Goal: Understand process/instructions: Learn about a topic

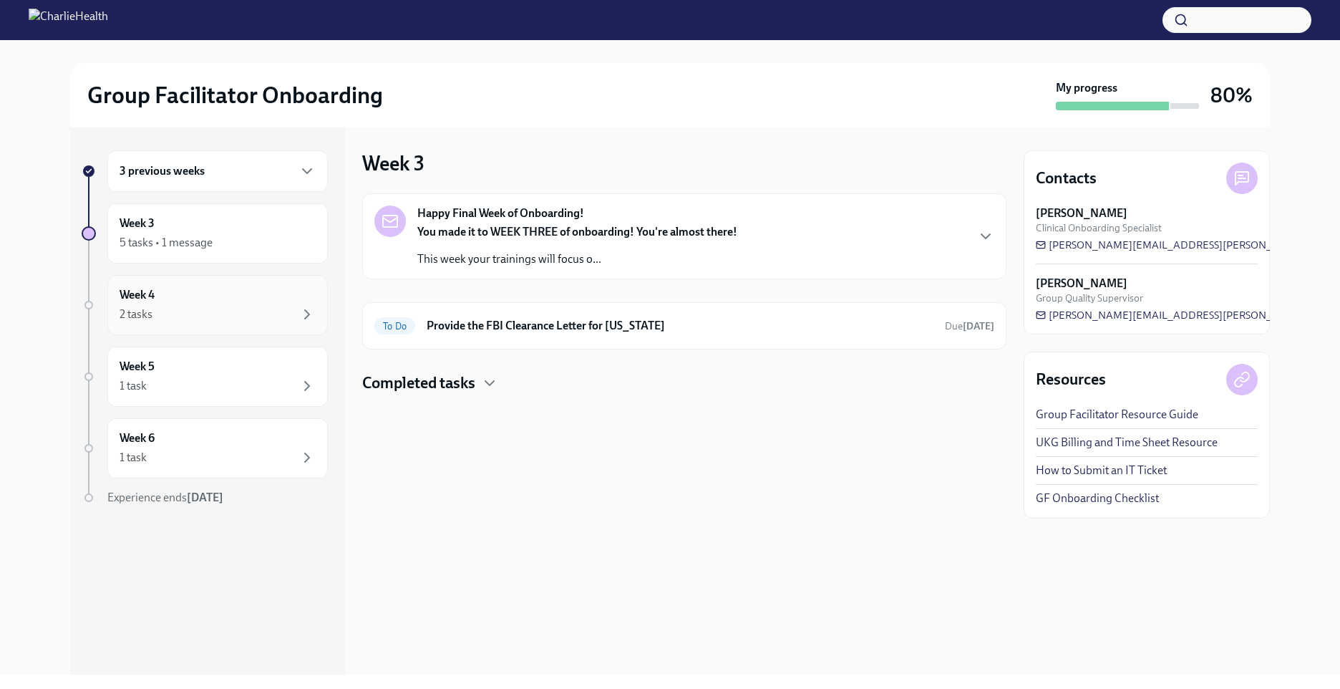
click at [251, 314] on div "2 tasks" at bounding box center [218, 314] width 196 height 17
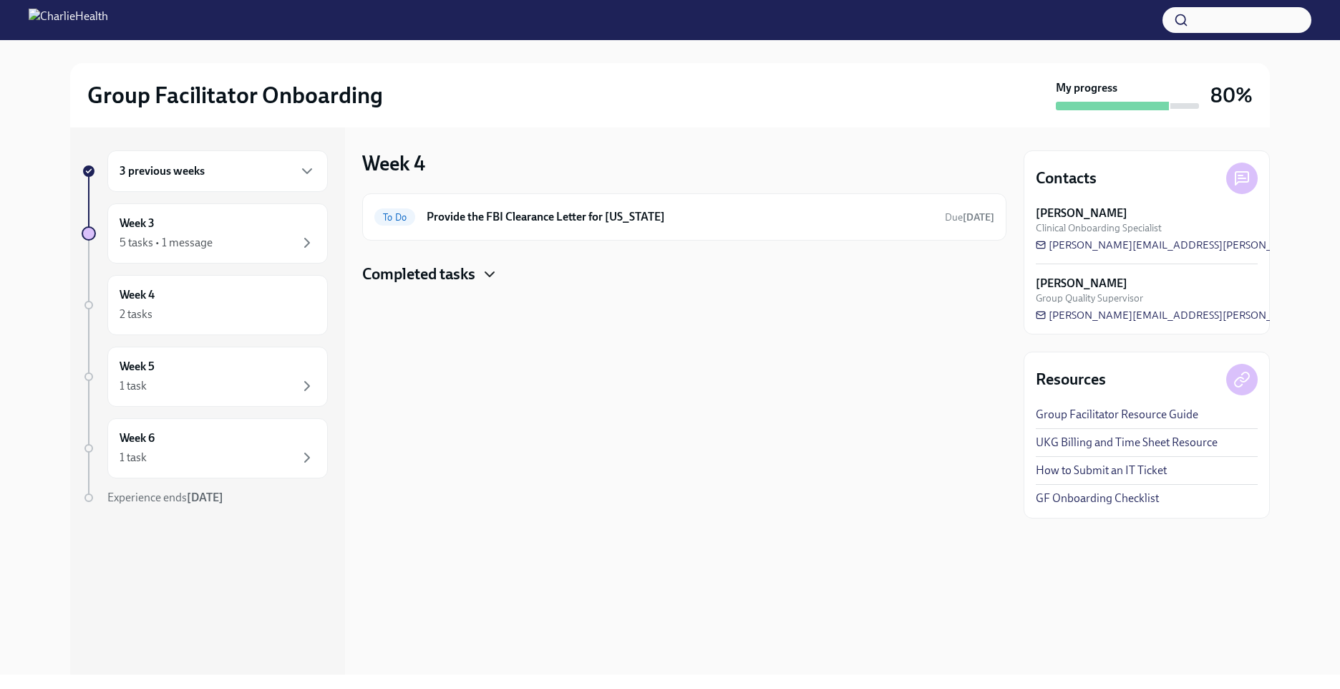
click at [492, 267] on icon "button" at bounding box center [489, 274] width 17 height 17
click at [219, 250] on div "5 tasks • 1 message" at bounding box center [218, 242] width 196 height 17
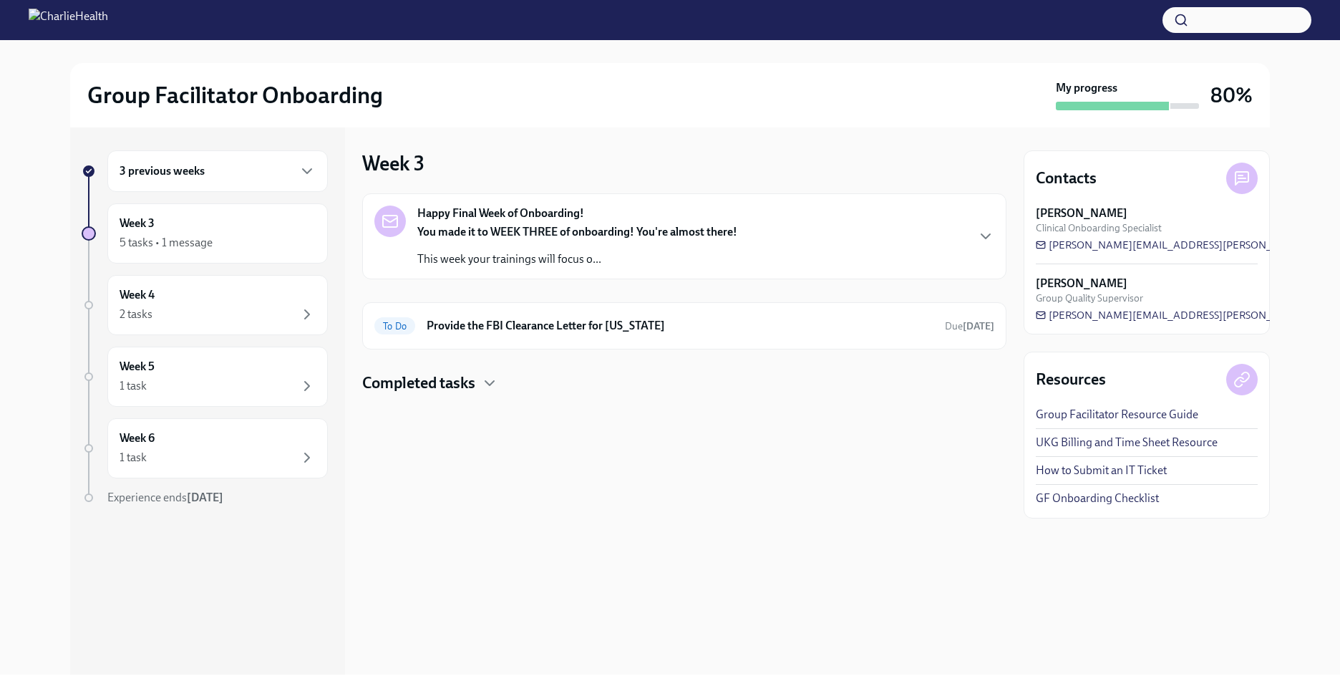
click at [228, 174] on div "3 previous weeks" at bounding box center [218, 170] width 196 height 17
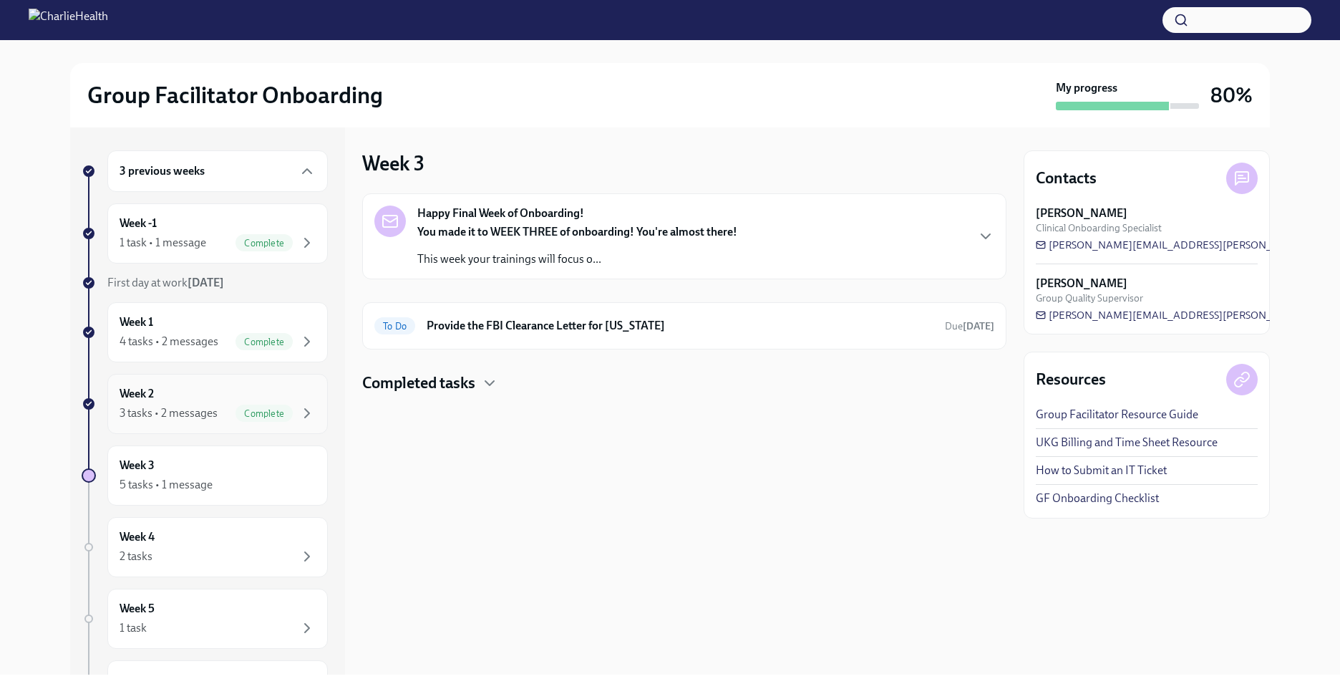
click at [214, 406] on div "3 tasks • 2 messages" at bounding box center [169, 413] width 98 height 16
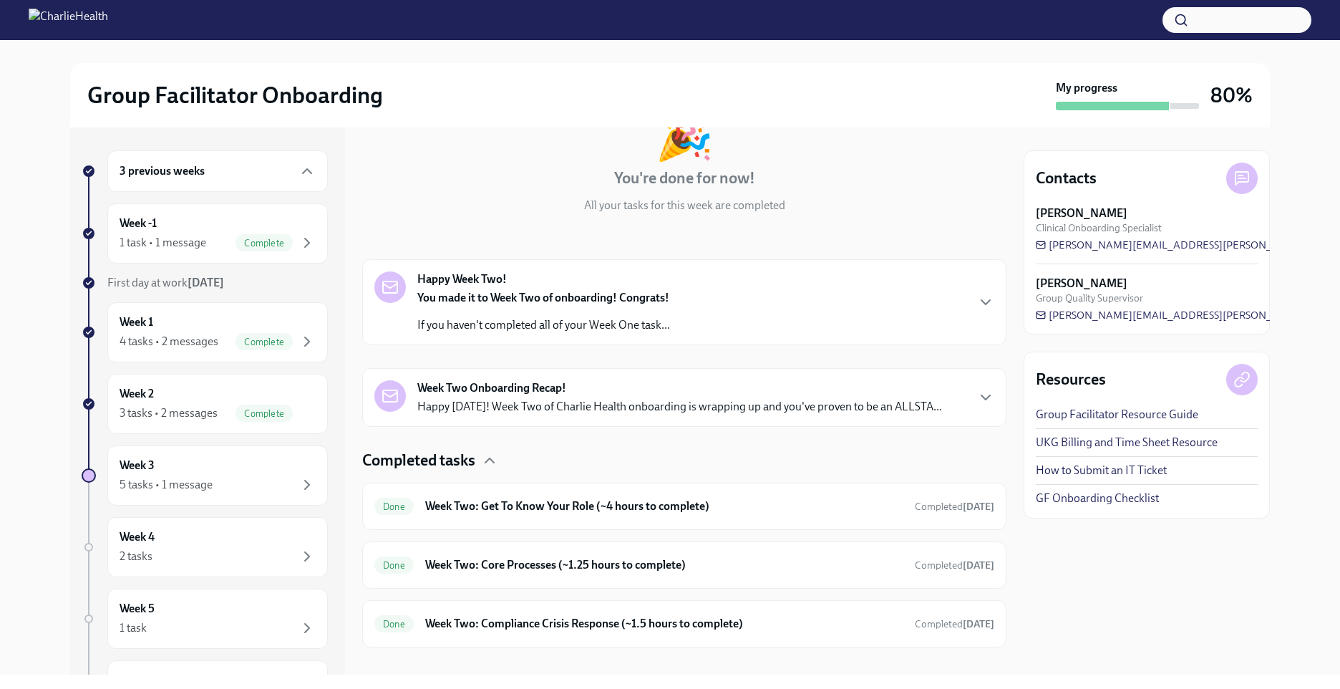
scroll to position [123, 0]
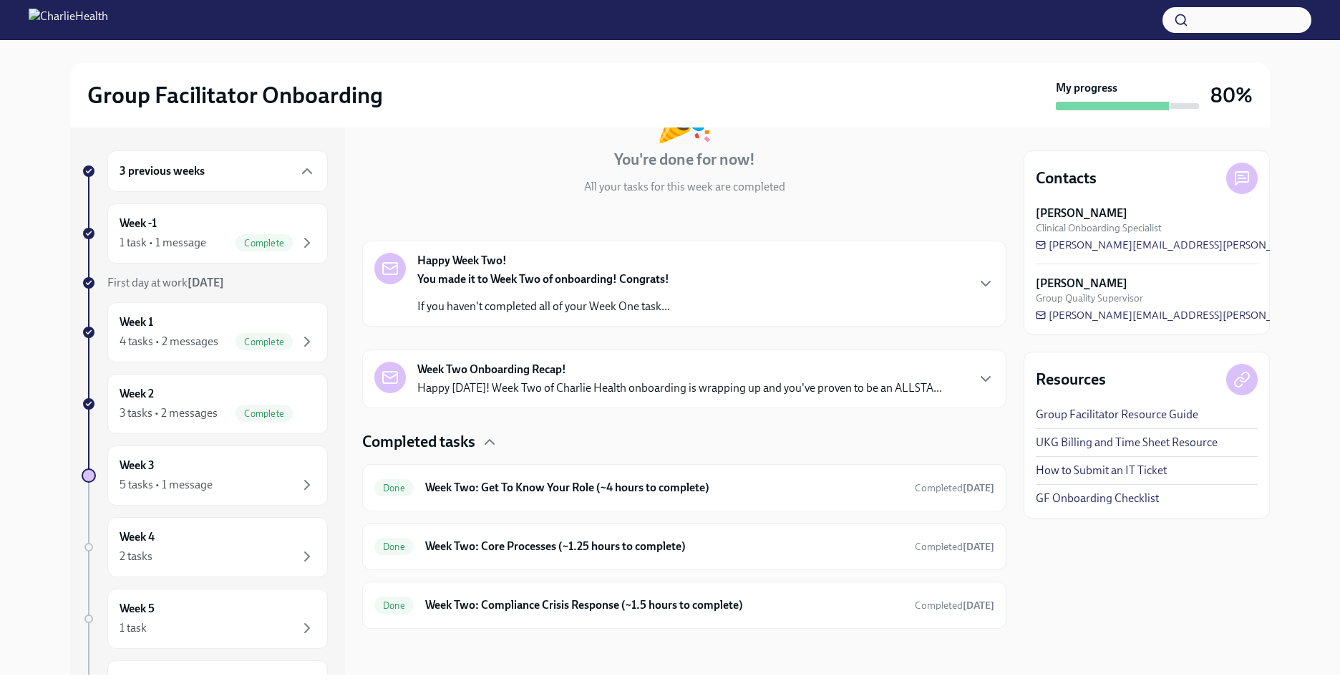
click at [701, 381] on p "Happy [DATE]! Week Two of Charlie Health onboarding is wrapping up and you've p…" at bounding box center [679, 388] width 525 height 16
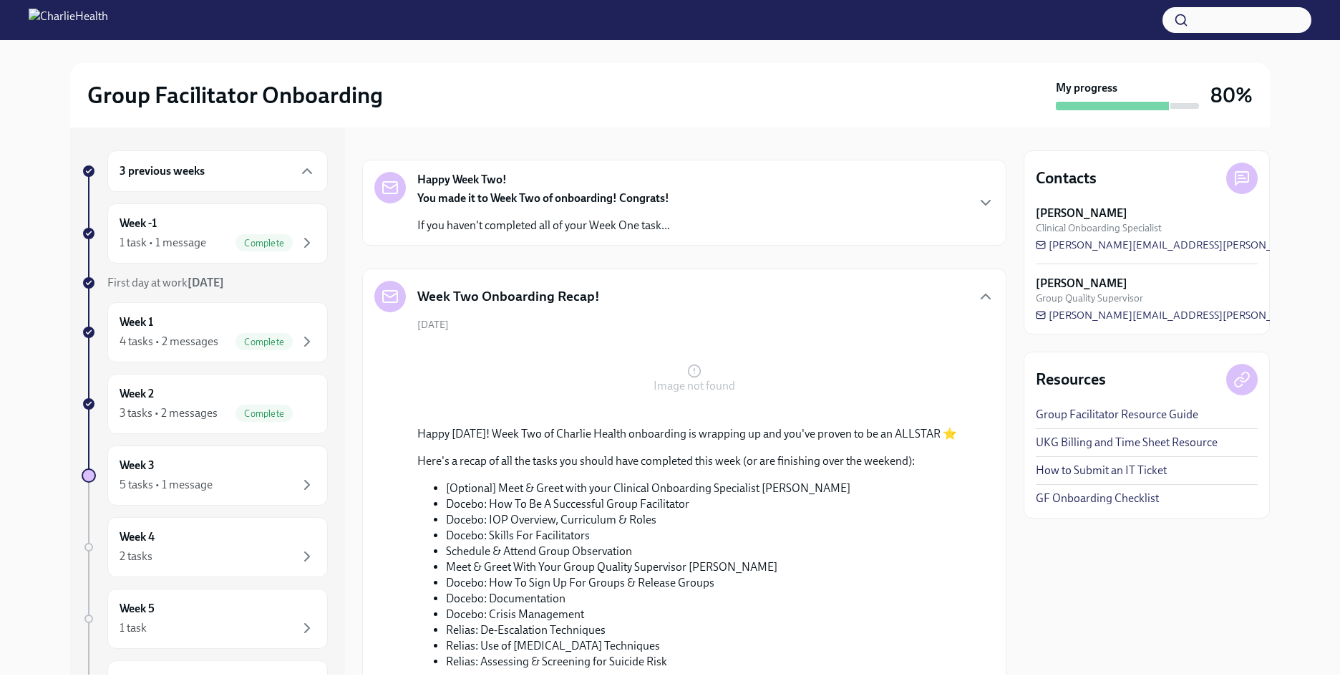
scroll to position [62, 0]
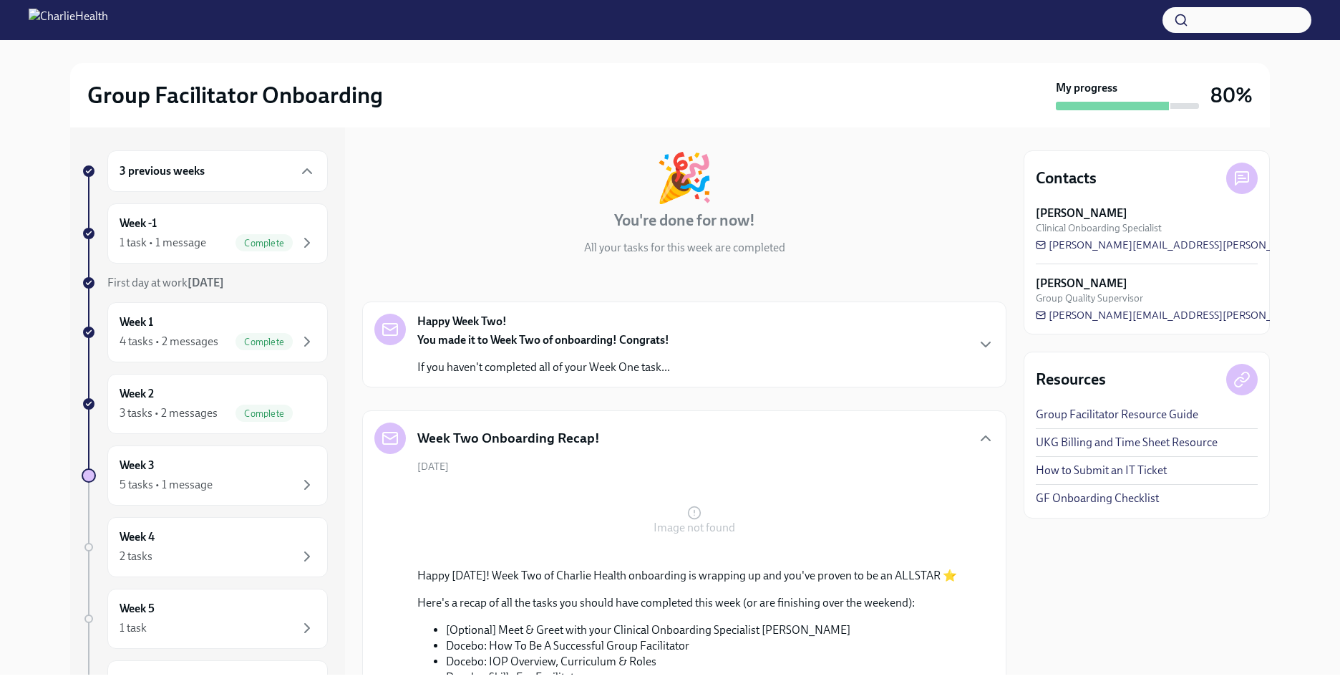
click at [734, 364] on div "Happy Week Two! You made it to Week Two of onboarding! Congrats! If you haven't…" at bounding box center [684, 344] width 620 height 62
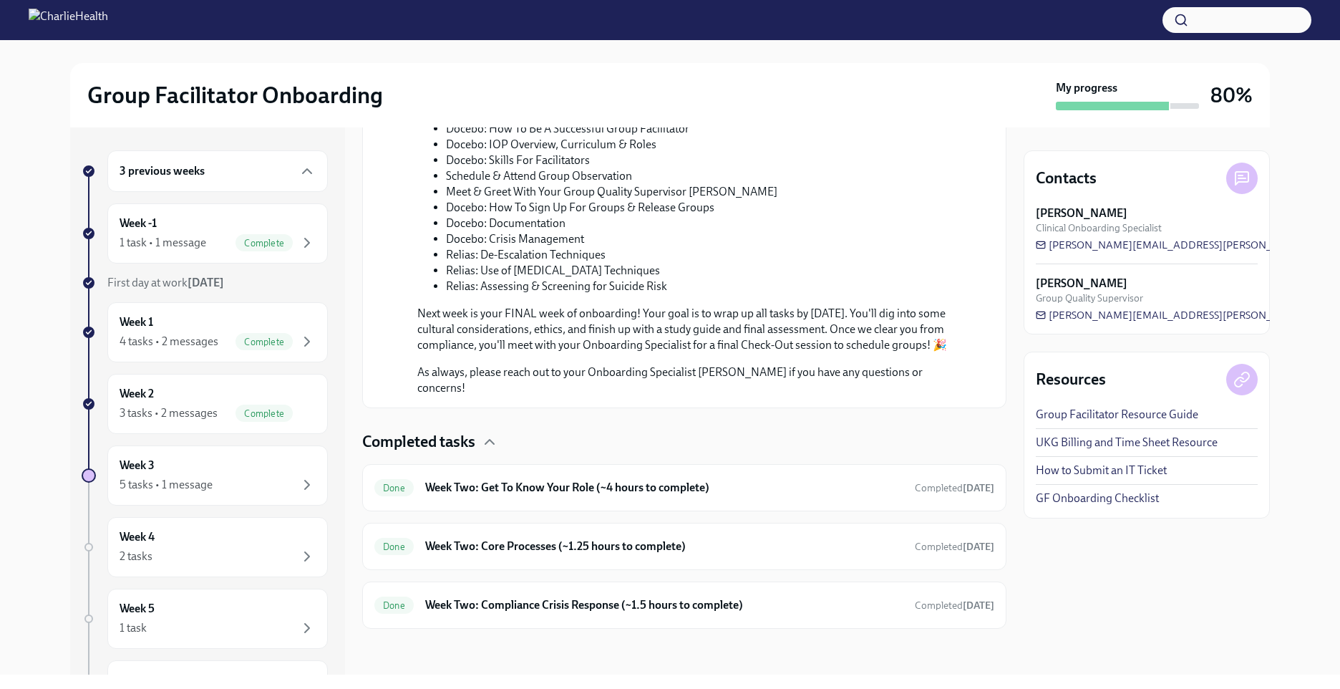
scroll to position [1051, 0]
click at [659, 487] on h6 "Week Two: Get To Know Your Role (~4 hours to complete)" at bounding box center [664, 488] width 478 height 16
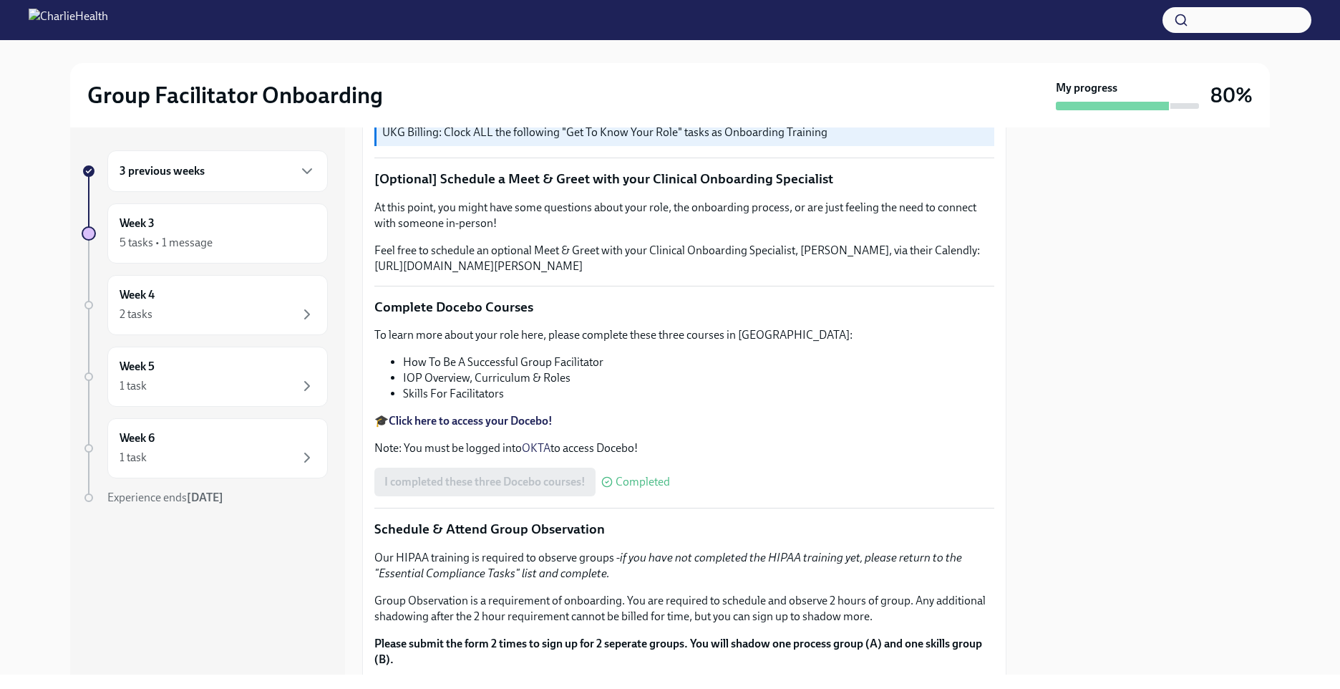
scroll to position [358, 0]
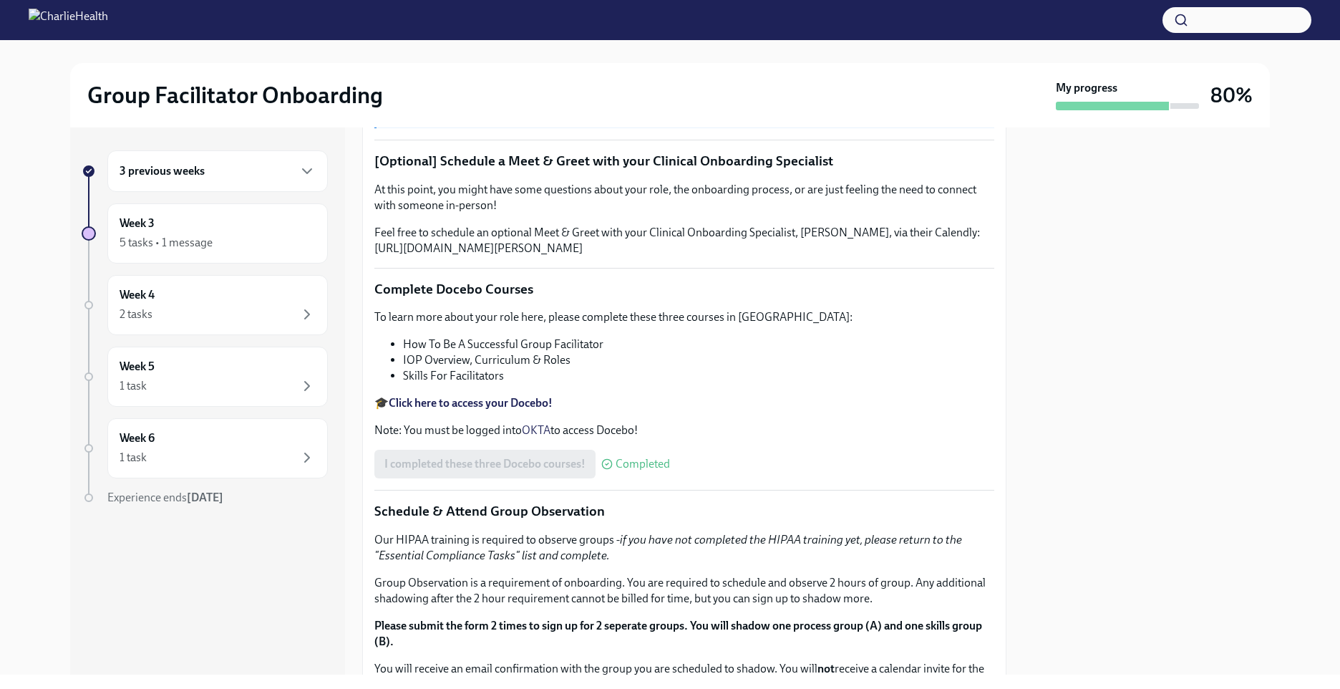
click at [545, 424] on link "OKTA" at bounding box center [536, 430] width 29 height 14
click at [535, 432] on link "OKTA" at bounding box center [536, 430] width 29 height 14
